Goal: Information Seeking & Learning: Learn about a topic

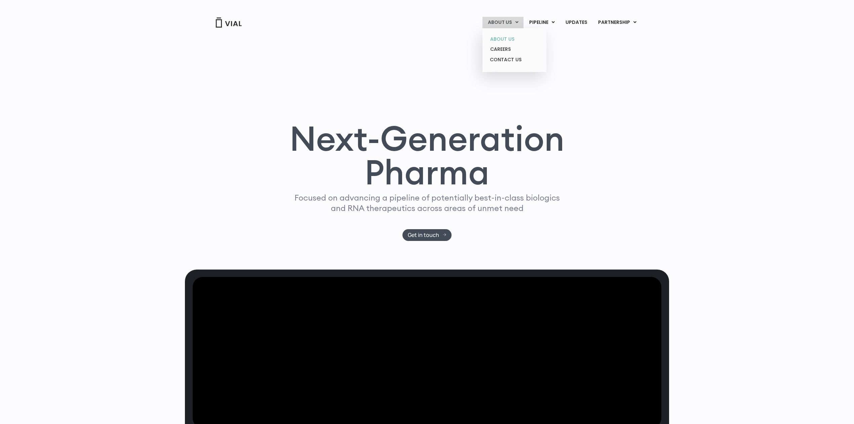
click at [510, 37] on link "ABOUT US" at bounding box center [514, 39] width 59 height 10
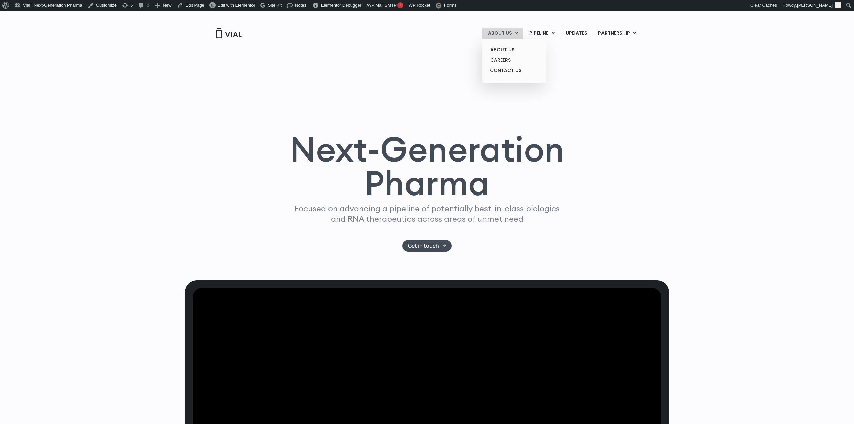
click at [502, 31] on link "ABOUT US" at bounding box center [503, 33] width 41 height 11
click at [504, 45] on link "ABOUT US" at bounding box center [514, 50] width 59 height 10
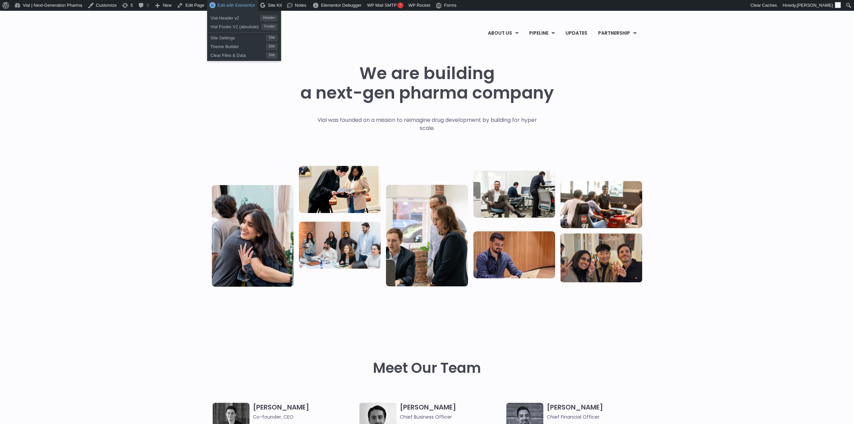
click at [218, 7] on span "Edit with Elementor" at bounding box center [237, 5] width 38 height 5
